Goal: Communication & Community: Answer question/provide support

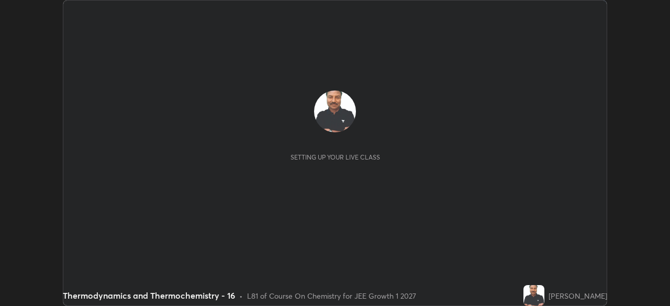
scroll to position [306, 670]
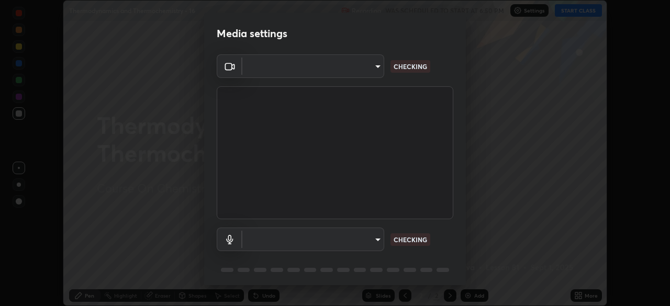
type input "6c2cbd707de14d6f22ad6aa38dcece7be3c4addb00b53b9d4bb55d2e14cdbb5a"
type input "92fc6c620aea32985c7664e917a3091a5e5ef340cbe99d852034d1b957b67b9c"
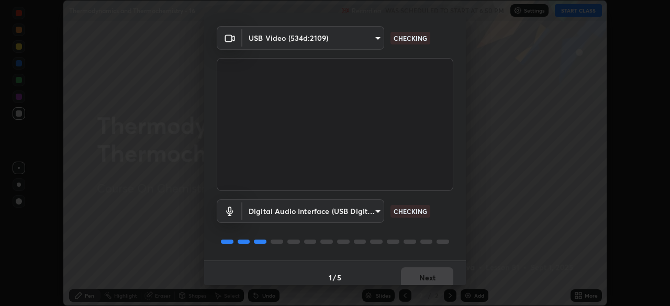
scroll to position [37, 0]
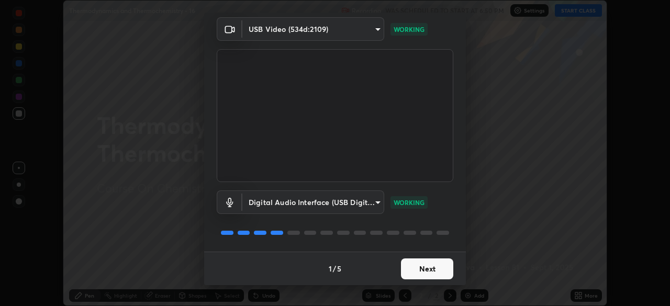
click at [429, 271] on button "Next" at bounding box center [427, 269] width 52 height 21
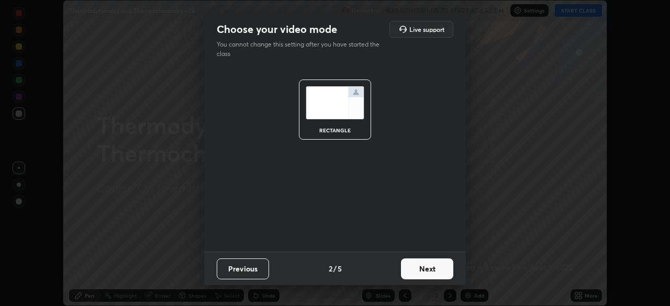
scroll to position [0, 0]
click at [427, 270] on button "Next" at bounding box center [427, 269] width 52 height 21
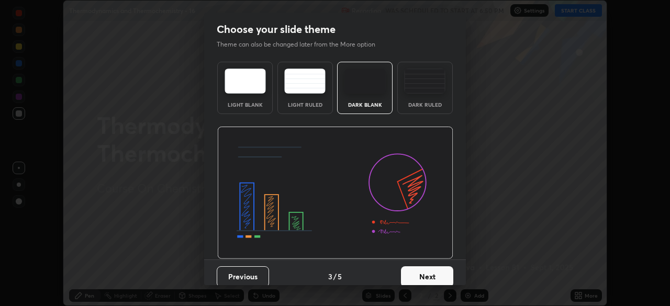
click at [426, 273] on button "Next" at bounding box center [427, 277] width 52 height 21
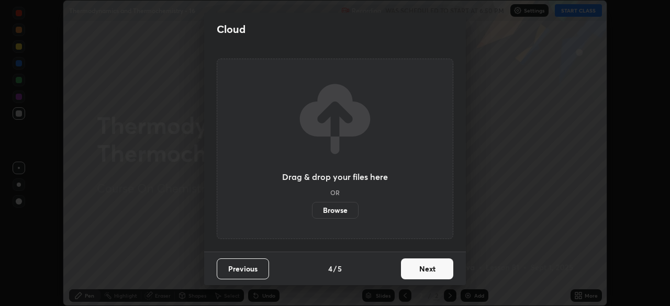
click at [426, 275] on button "Next" at bounding box center [427, 269] width 52 height 21
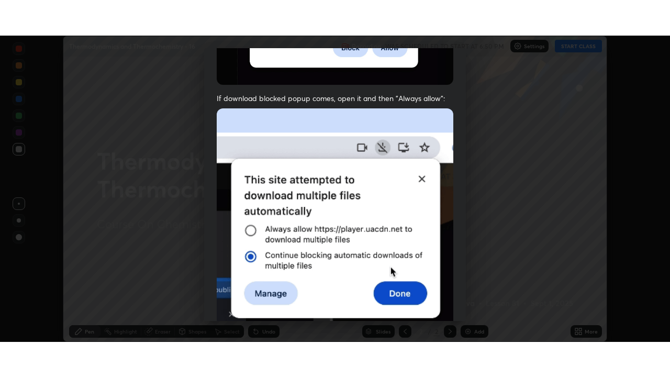
scroll to position [251, 0]
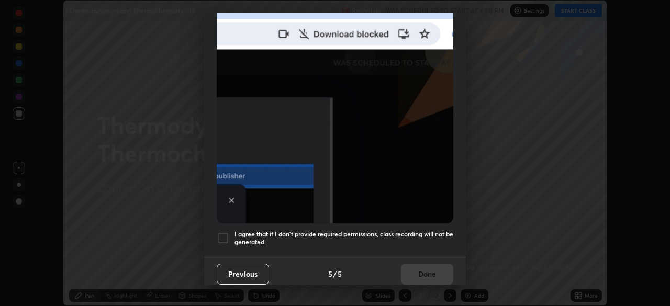
click at [225, 233] on div at bounding box center [223, 238] width 13 height 13
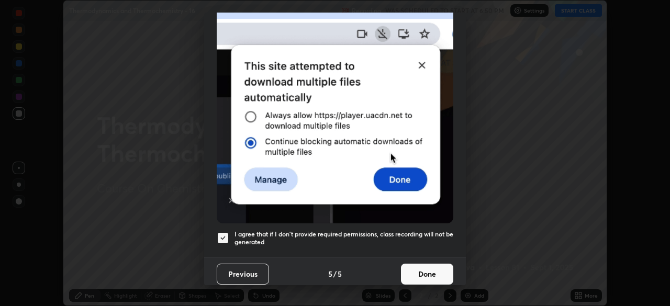
click at [416, 270] on button "Done" at bounding box center [427, 274] width 52 height 21
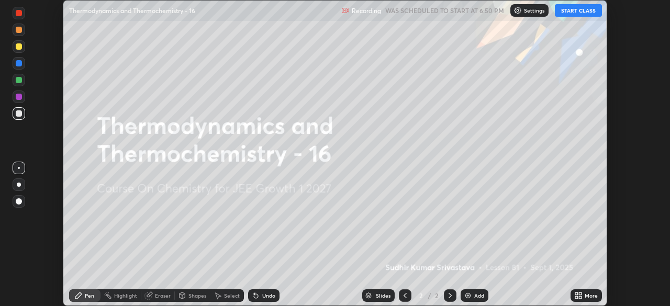
click at [568, 13] on button "START CLASS" at bounding box center [578, 10] width 47 height 13
click at [577, 294] on icon at bounding box center [577, 294] width 3 height 3
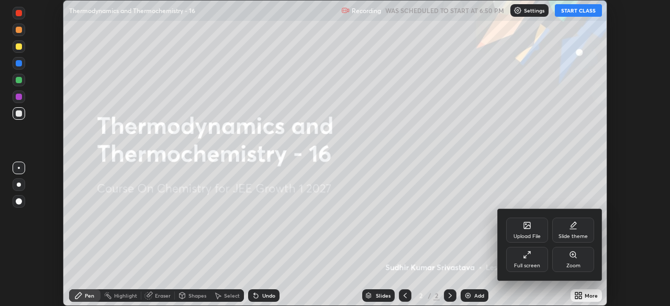
click at [527, 255] on icon at bounding box center [527, 255] width 8 height 8
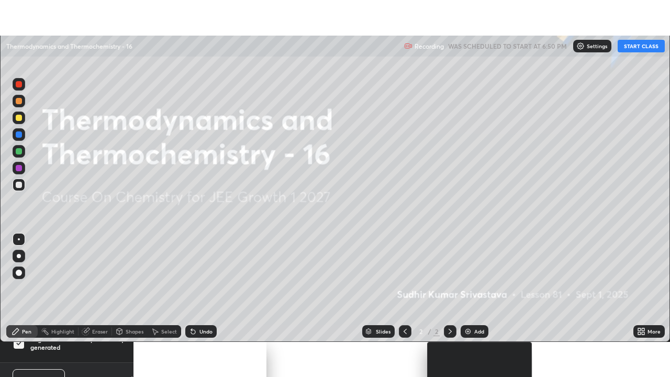
scroll to position [377, 670]
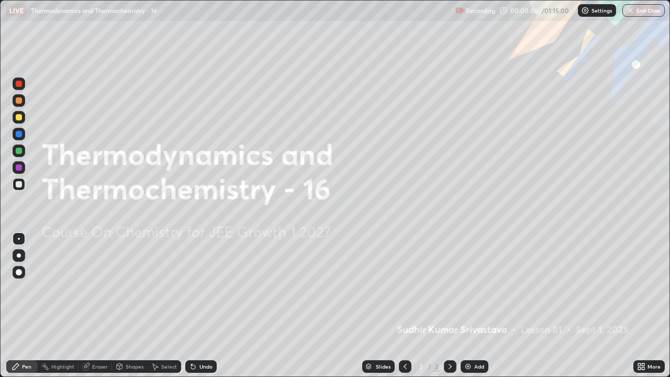
click at [476, 306] on div "Add" at bounding box center [475, 366] width 28 height 13
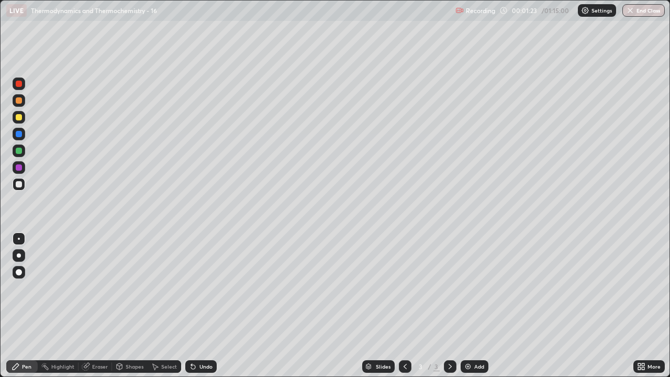
click at [98, 306] on div "Eraser" at bounding box center [100, 366] width 16 height 5
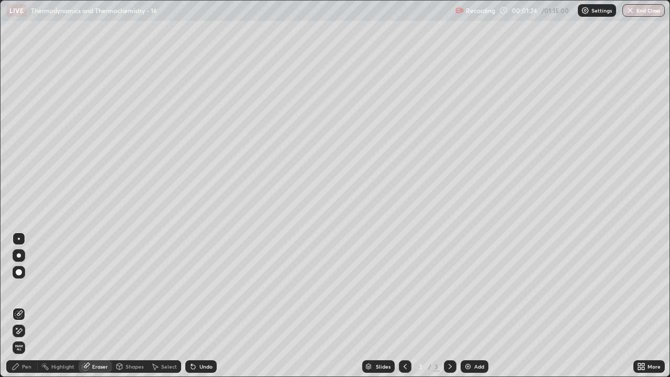
click at [25, 306] on div "Pen" at bounding box center [21, 366] width 31 height 13
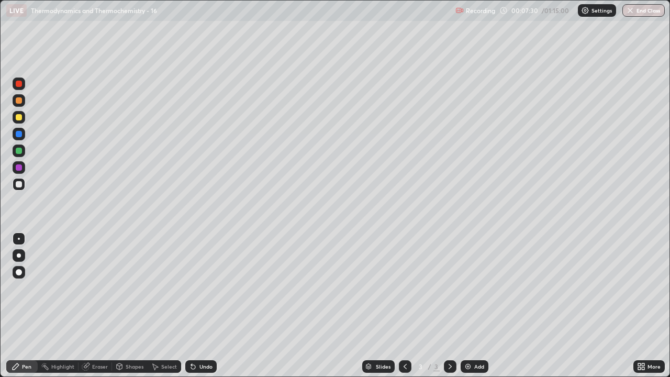
click at [99, 306] on div "Eraser" at bounding box center [100, 366] width 16 height 5
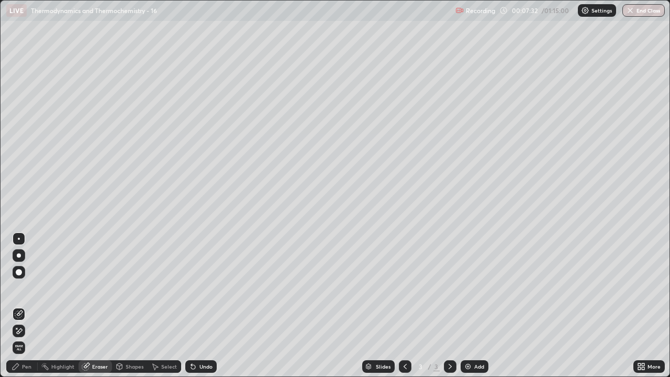
click at [26, 306] on div "Pen" at bounding box center [26, 366] width 9 height 5
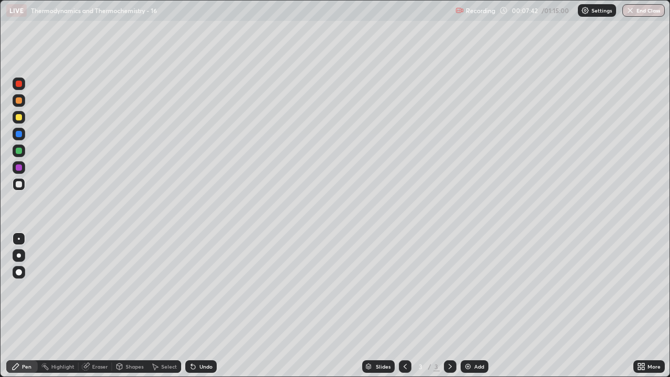
click at [102, 306] on div "Eraser" at bounding box center [96, 366] width 34 height 21
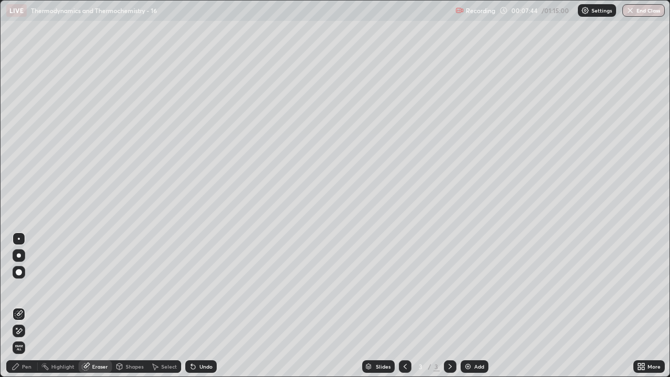
click at [20, 306] on div "Pen" at bounding box center [21, 366] width 31 height 13
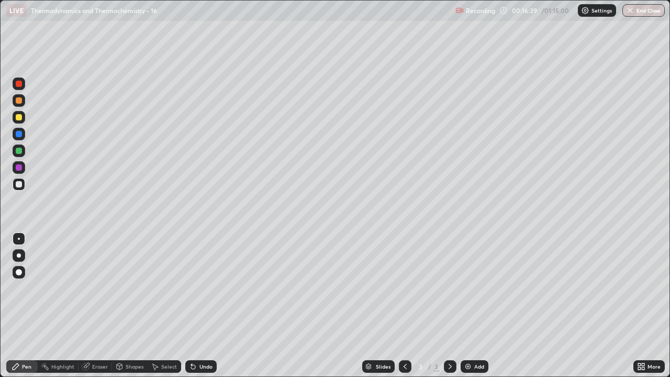
click at [478, 306] on div "Add" at bounding box center [480, 366] width 10 height 5
click at [102, 306] on div "Eraser" at bounding box center [100, 366] width 16 height 5
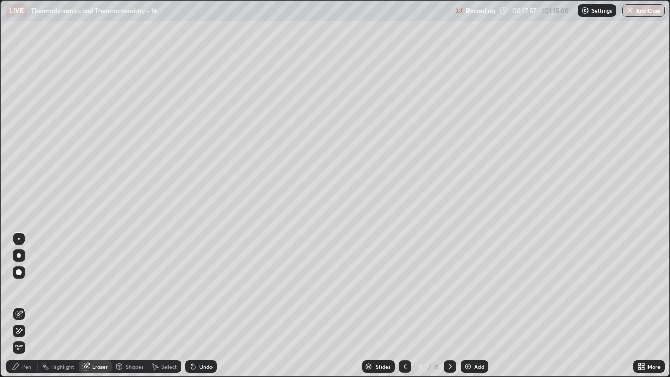
click at [24, 306] on div "Pen" at bounding box center [26, 366] width 9 height 5
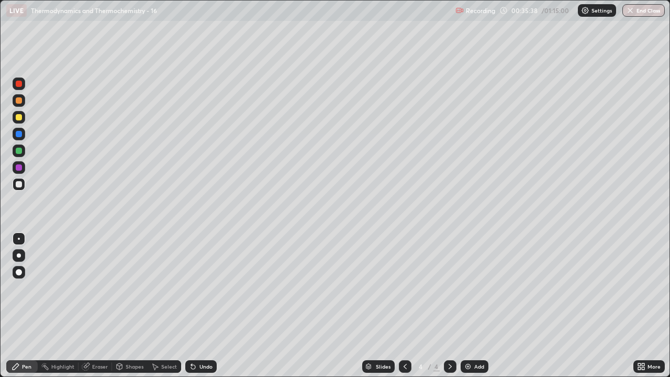
click at [470, 306] on img at bounding box center [468, 366] width 8 height 8
click at [104, 306] on div "Eraser" at bounding box center [100, 366] width 16 height 5
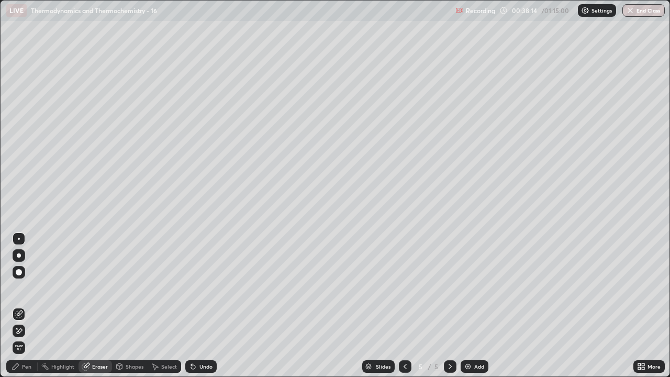
click at [34, 306] on div "Pen" at bounding box center [21, 366] width 31 height 13
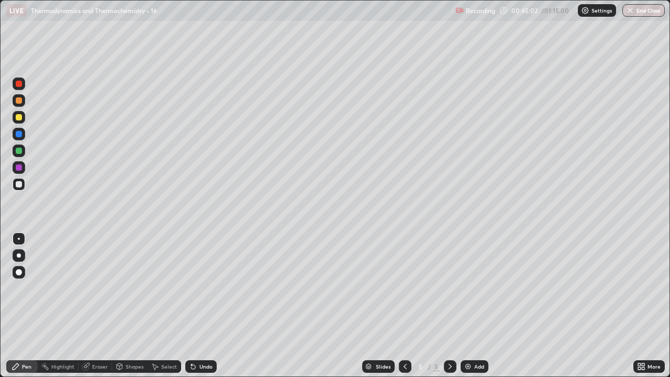
click at [473, 306] on div "Add" at bounding box center [475, 366] width 28 height 13
click at [404, 306] on icon at bounding box center [405, 366] width 8 height 8
click at [475, 306] on div "Add" at bounding box center [480, 366] width 10 height 5
click at [480, 306] on div "Slides 6 / 7 Add" at bounding box center [425, 366] width 417 height 21
click at [478, 306] on div "Add" at bounding box center [480, 366] width 10 height 5
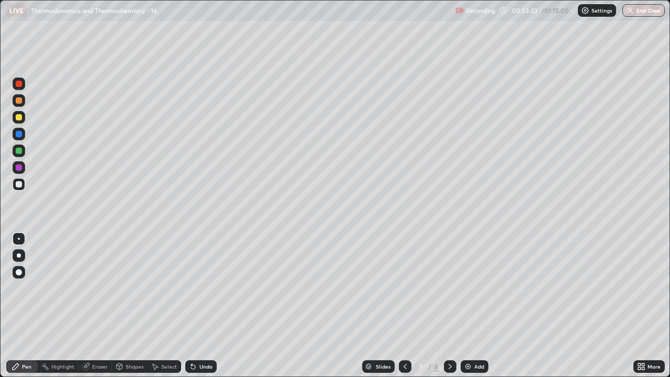
click at [101, 306] on div "Eraser" at bounding box center [96, 366] width 34 height 13
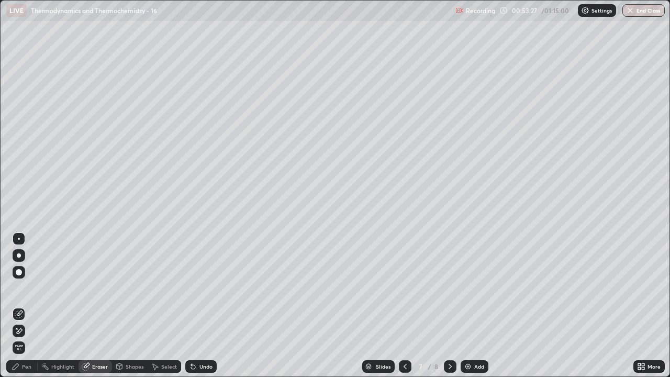
click at [26, 306] on div "Pen" at bounding box center [26, 366] width 9 height 5
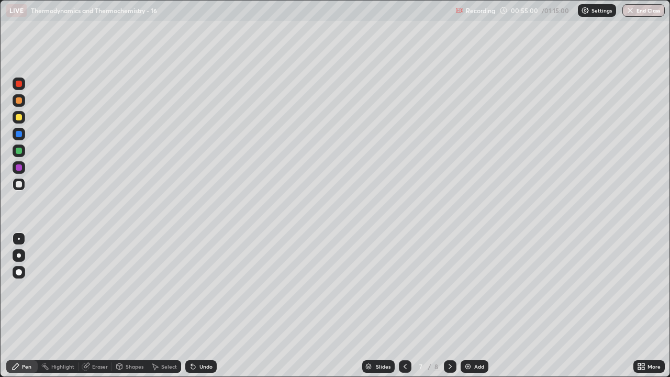
click at [104, 306] on div "Eraser" at bounding box center [100, 366] width 16 height 5
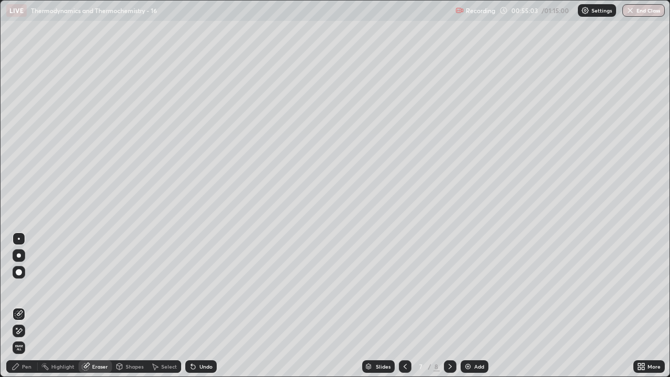
click at [28, 306] on div "Pen" at bounding box center [26, 366] width 9 height 5
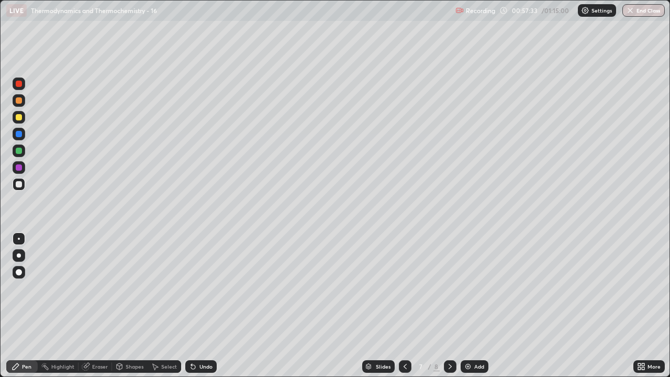
click at [477, 306] on div "Add" at bounding box center [480, 366] width 10 height 5
click at [639, 9] on button "End Class" at bounding box center [644, 10] width 41 height 13
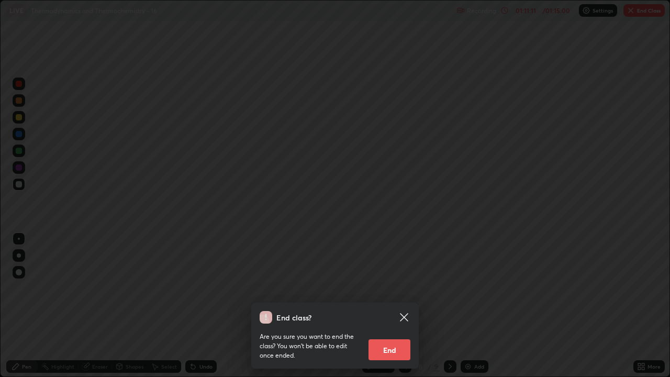
click at [391, 306] on button "End" at bounding box center [390, 349] width 42 height 21
